Goal: Communication & Community: Answer question/provide support

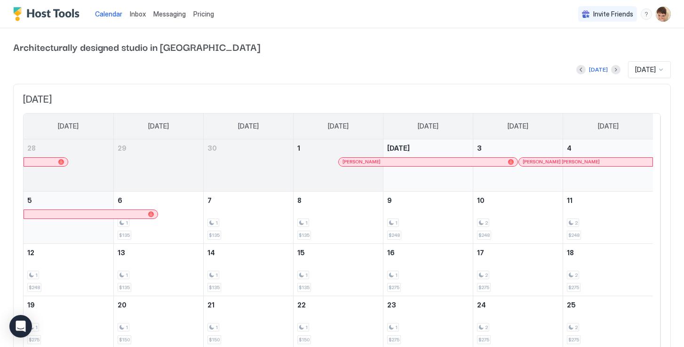
click at [133, 14] on span "Inbox" at bounding box center [138, 14] width 16 height 8
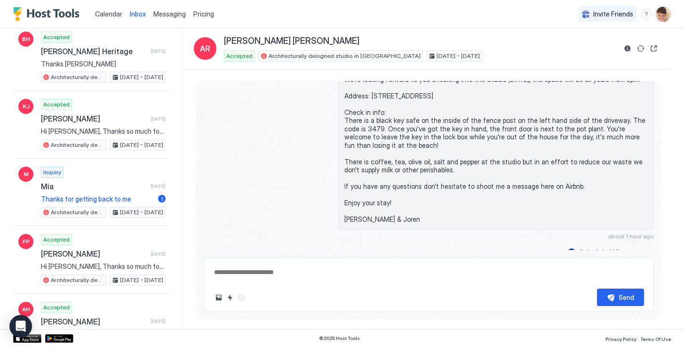
scroll to position [203, 0]
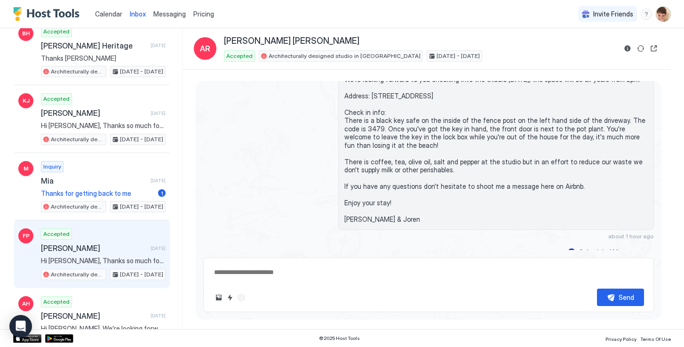
click at [113, 248] on span "[PERSON_NAME]" at bounding box center [94, 247] width 106 height 9
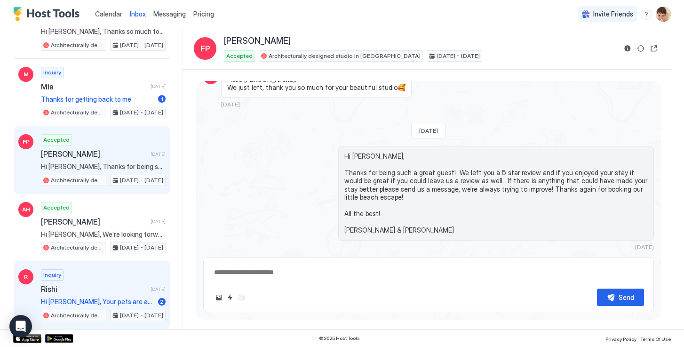
scroll to position [298, 0]
click at [105, 281] on div "Inquiry Rishi [DATE] Hi [PERSON_NAME], Your pets are absolutely welcome but we …" at bounding box center [103, 294] width 125 height 52
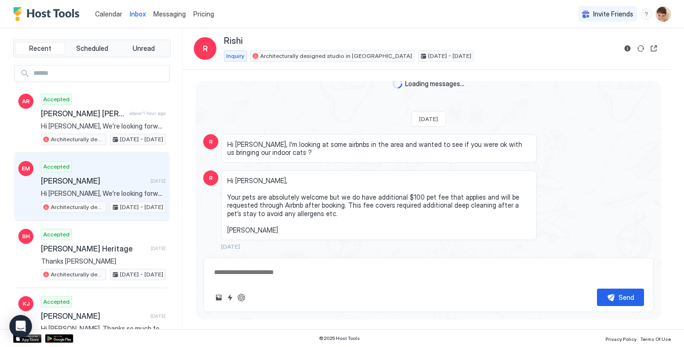
click at [120, 188] on div "Accepted [PERSON_NAME] [DATE] Hi [PERSON_NAME], We’re looking forward to you ch…" at bounding box center [103, 187] width 125 height 52
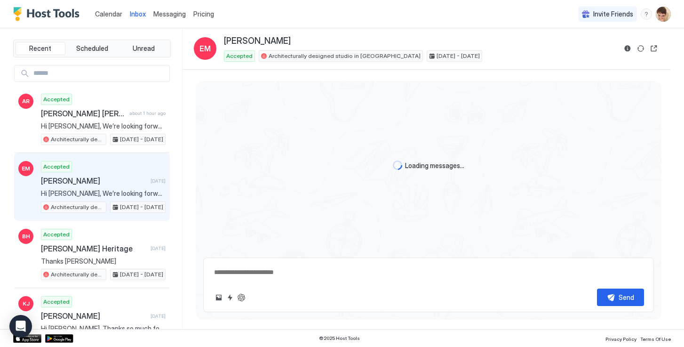
scroll to position [107, 0]
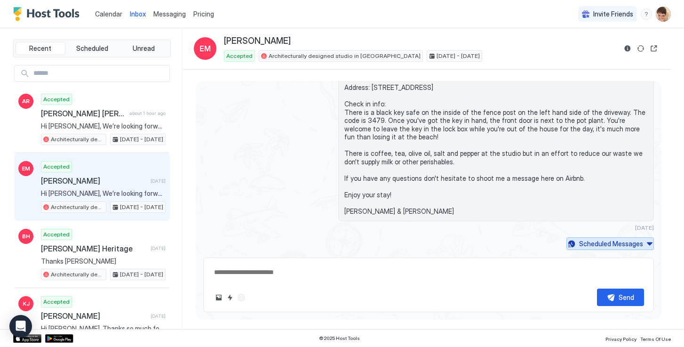
click at [636, 245] on div "Scheduled Messages" at bounding box center [611, 244] width 64 height 10
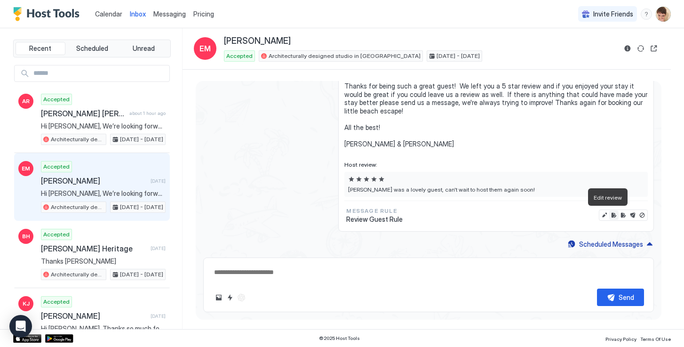
click at [609, 215] on button "Edit review" at bounding box center [613, 214] width 9 height 9
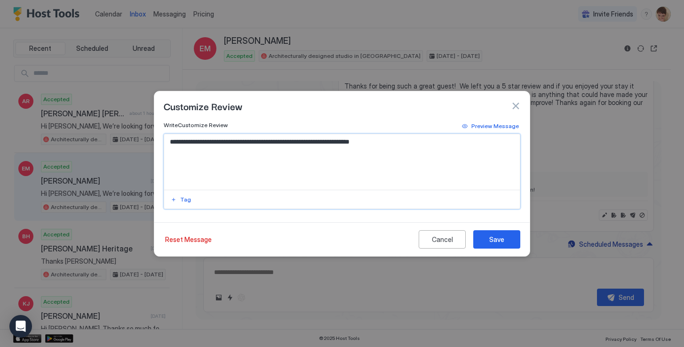
drag, startPoint x: 416, startPoint y: 150, endPoint x: 139, endPoint y: 136, distance: 277.1
click at [139, 136] on div "**********" at bounding box center [342, 173] width 684 height 347
click at [482, 240] on button "Save" at bounding box center [496, 239] width 47 height 18
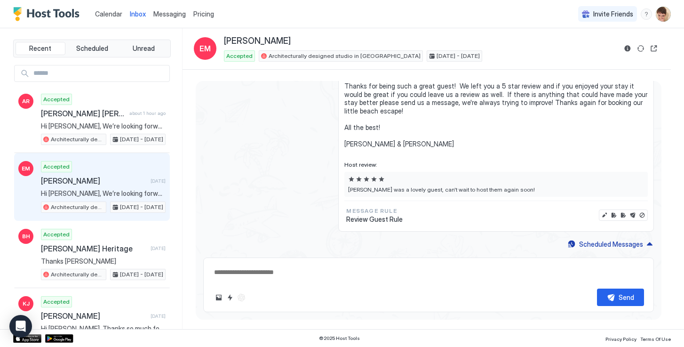
type textarea "*"
